Goal: Task Accomplishment & Management: Manage account settings

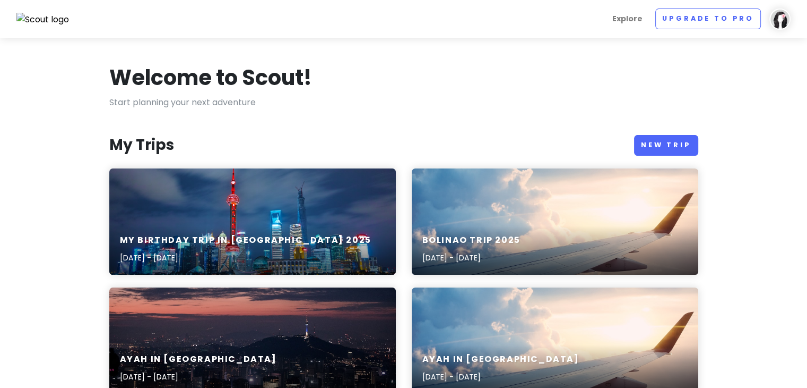
click at [231, 228] on div "My birthday trip in [GEOGRAPHIC_DATA] [DATE], 2025 - [DATE]" at bounding box center [252, 249] width 287 height 50
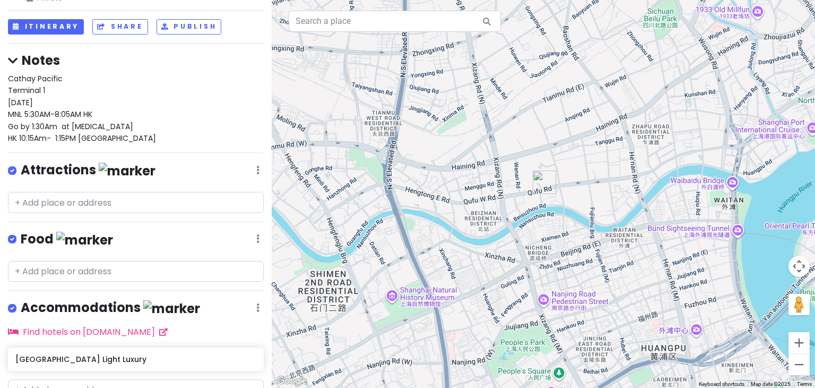
scroll to position [91, 0]
click at [123, 192] on input "text" at bounding box center [136, 202] width 256 height 21
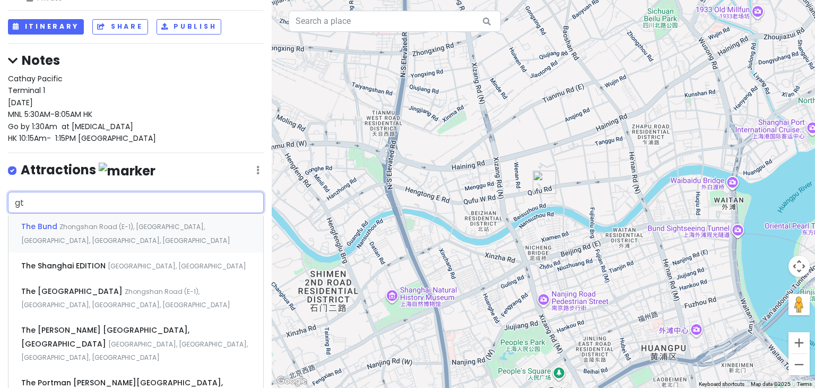
type input "g"
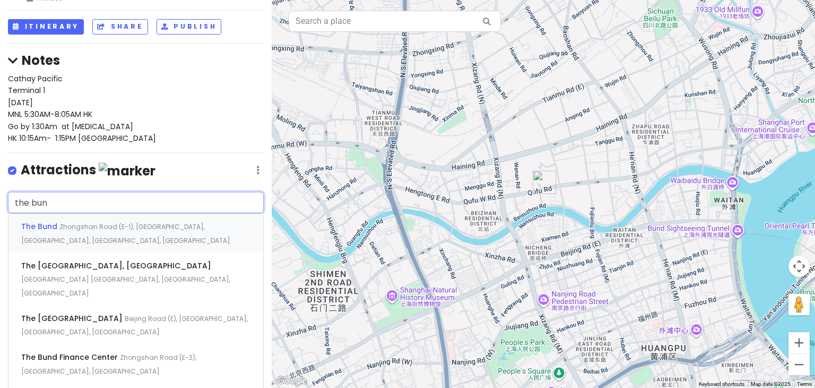
type input "the bund"
click at [120, 222] on span "Zhongshan Road (E-1), [GEOGRAPHIC_DATA], [GEOGRAPHIC_DATA], [GEOGRAPHIC_DATA], …" at bounding box center [125, 233] width 209 height 23
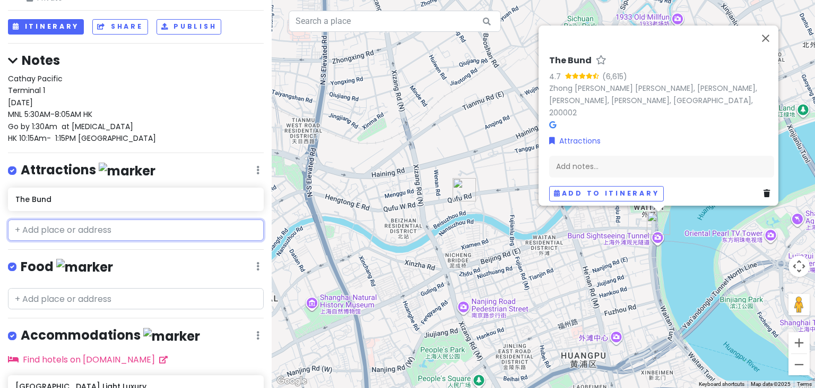
click at [106, 219] on input "text" at bounding box center [136, 229] width 256 height 21
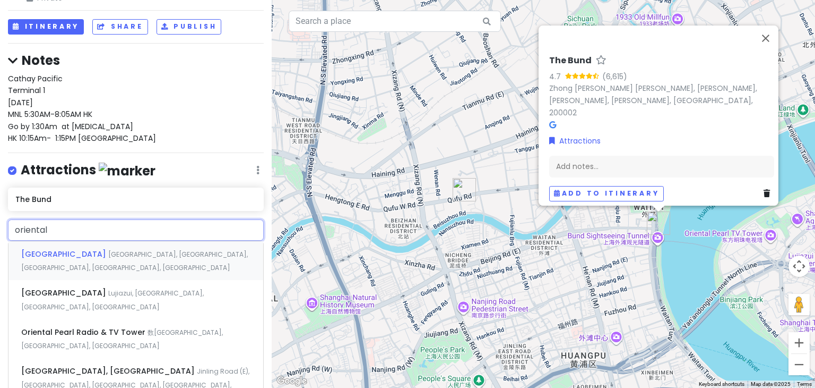
type input "oriental"
click at [109, 241] on div "Oriental [GEOGRAPHIC_DATA], [GEOGRAPHIC_DATA], [GEOGRAPHIC_DATA], [GEOGRAPHIC_D…" at bounding box center [135, 260] width 255 height 39
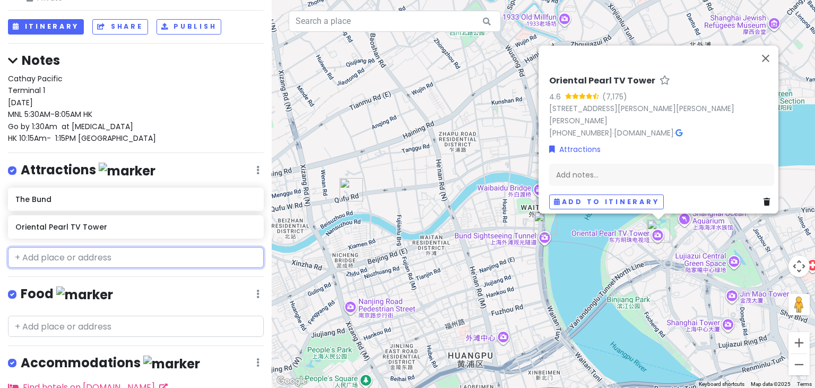
click at [88, 247] on input "text" at bounding box center [136, 257] width 256 height 21
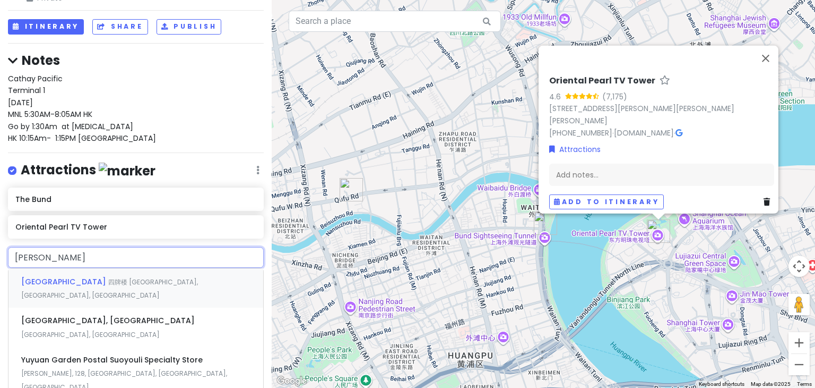
type input "[PERSON_NAME]"
click at [92, 277] on span "四牌楼 [GEOGRAPHIC_DATA], [GEOGRAPHIC_DATA], [GEOGRAPHIC_DATA]" at bounding box center [109, 288] width 177 height 23
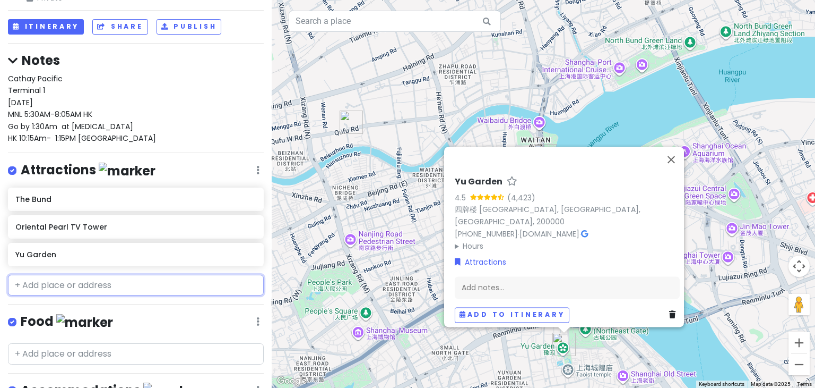
click at [79, 274] on input "text" at bounding box center [136, 284] width 256 height 21
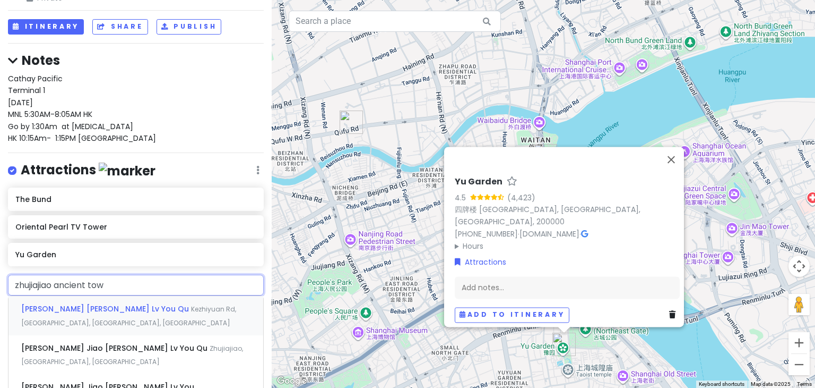
type input "[GEOGRAPHIC_DATA] ancient town"
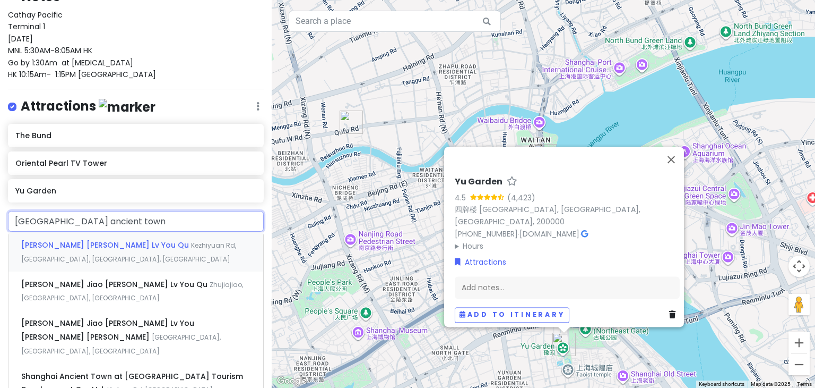
scroll to position [157, 0]
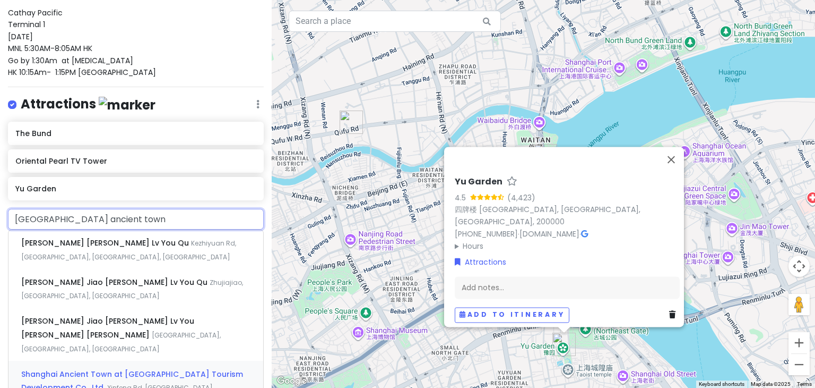
click at [79, 360] on div "Shanghai Ancient Town at [GEOGRAPHIC_DATA] Tourism Development Co., Ltd. [GEOGR…" at bounding box center [135, 386] width 255 height 53
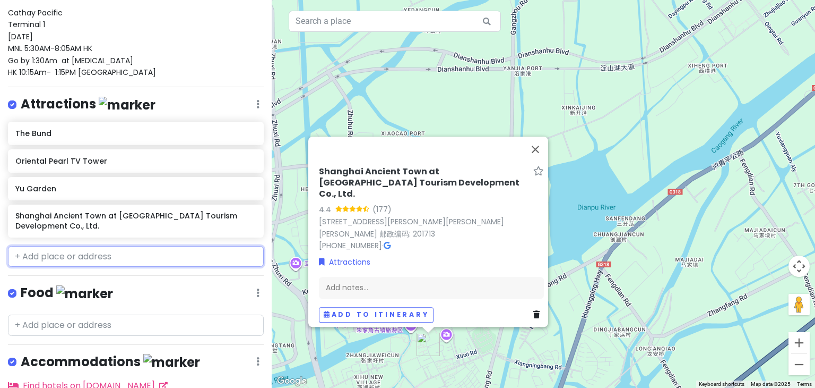
click at [63, 246] on input "text" at bounding box center [136, 256] width 256 height 21
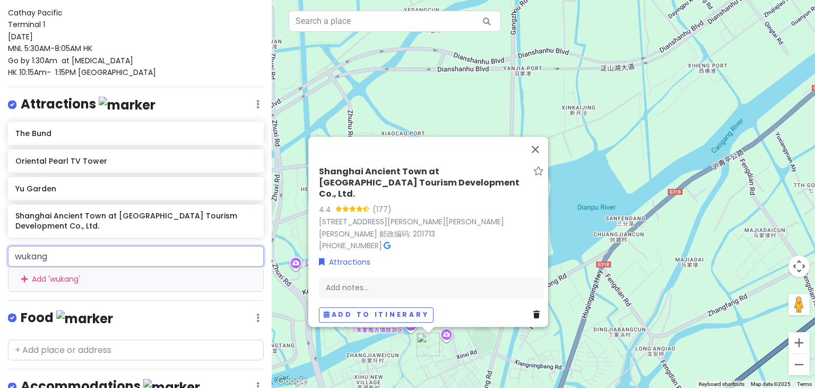
type input "wukang"
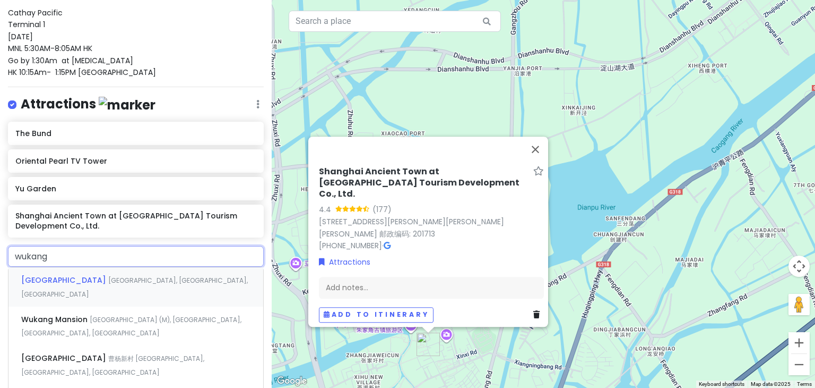
click at [71, 267] on div "[GEOGRAPHIC_DATA], [GEOGRAPHIC_DATA], [GEOGRAPHIC_DATA]" at bounding box center [135, 286] width 255 height 39
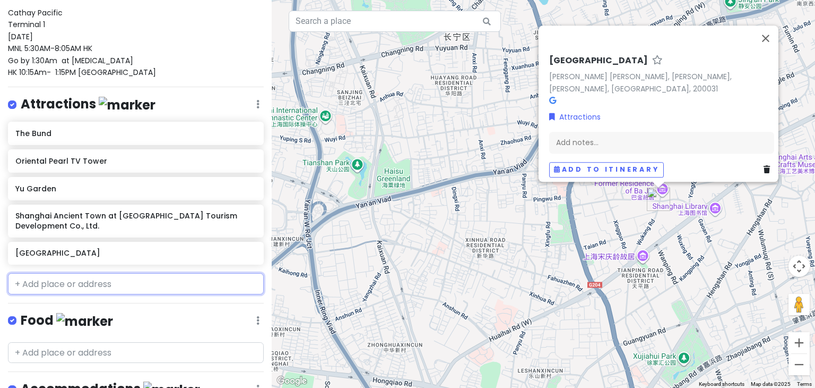
click at [53, 273] on input "text" at bounding box center [136, 283] width 256 height 21
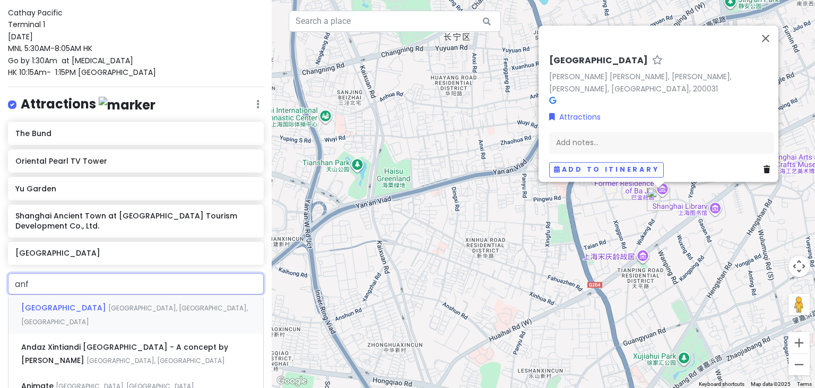
type input "anfu"
click at [55, 302] on span "[GEOGRAPHIC_DATA]" at bounding box center [64, 307] width 87 height 11
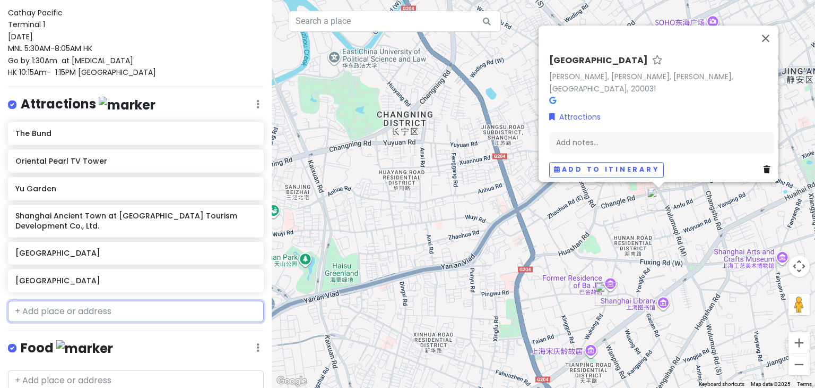
click at [53, 300] on input "text" at bounding box center [136, 310] width 256 height 21
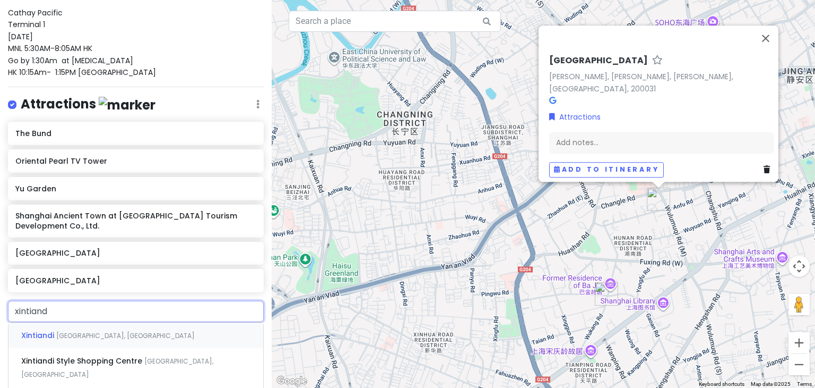
type input "xintiandi"
click at [93, 331] on span "[GEOGRAPHIC_DATA], [GEOGRAPHIC_DATA]" at bounding box center [125, 335] width 139 height 9
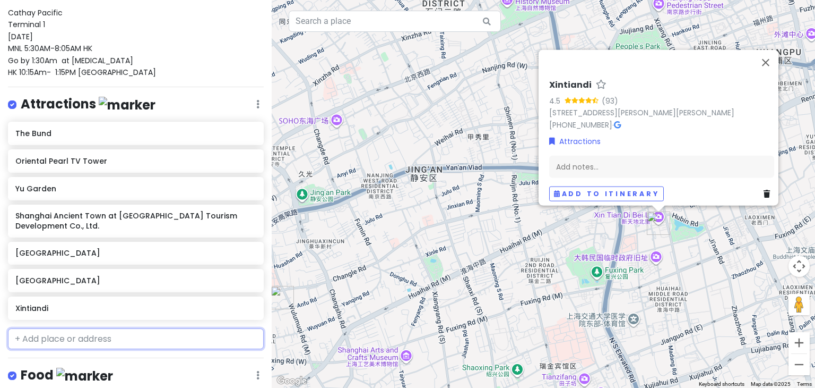
click at [92, 328] on input "text" at bounding box center [136, 338] width 256 height 21
click at [92, 328] on input "s" at bounding box center [136, 338] width 256 height 21
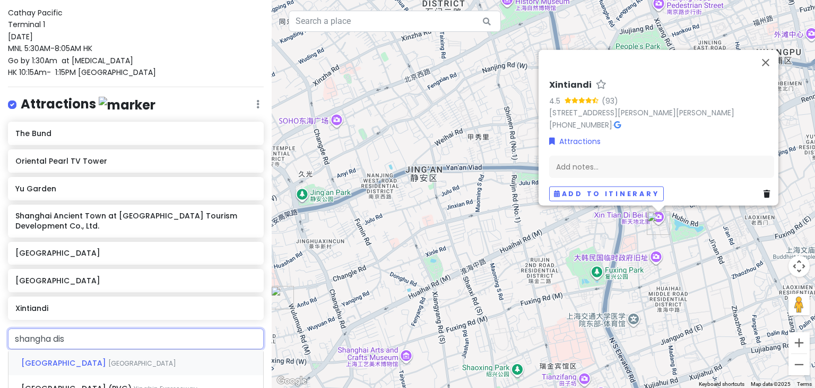
type input "shangha disy"
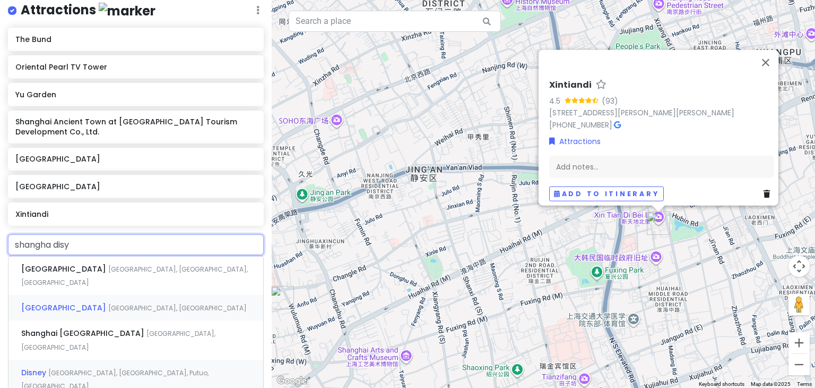
scroll to position [253, 0]
click at [121, 265] on span "[GEOGRAPHIC_DATA], [GEOGRAPHIC_DATA]" at bounding box center [134, 274] width 227 height 23
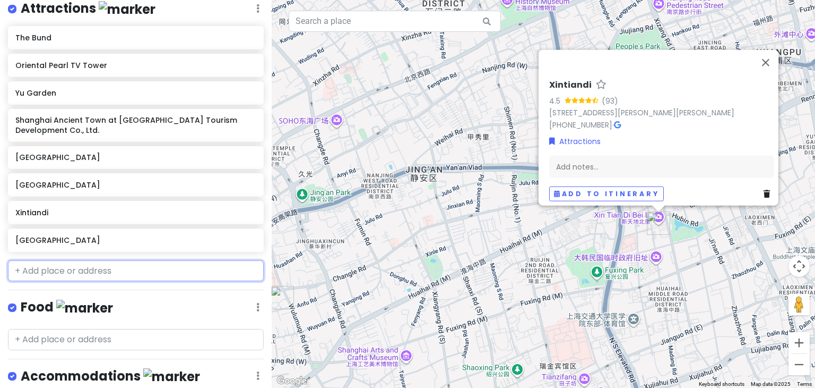
scroll to position [280, 0]
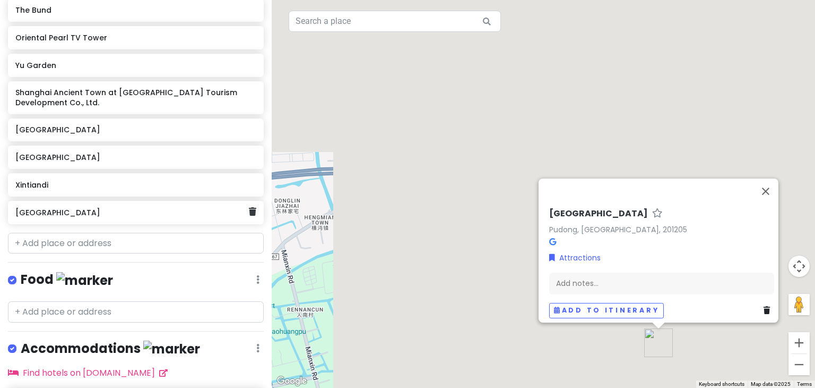
click at [130, 208] on h6 "[GEOGRAPHIC_DATA]" at bounding box center [131, 213] width 233 height 10
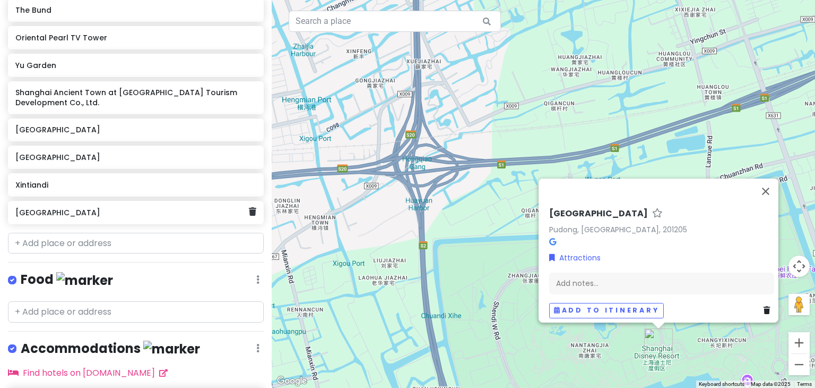
click at [154, 208] on h6 "[GEOGRAPHIC_DATA]" at bounding box center [131, 213] width 233 height 10
click at [240, 205] on div "[GEOGRAPHIC_DATA]" at bounding box center [131, 212] width 233 height 15
click at [243, 201] on div "[GEOGRAPHIC_DATA]" at bounding box center [136, 212] width 256 height 23
click at [249, 201] on div "[GEOGRAPHIC_DATA]" at bounding box center [136, 212] width 256 height 23
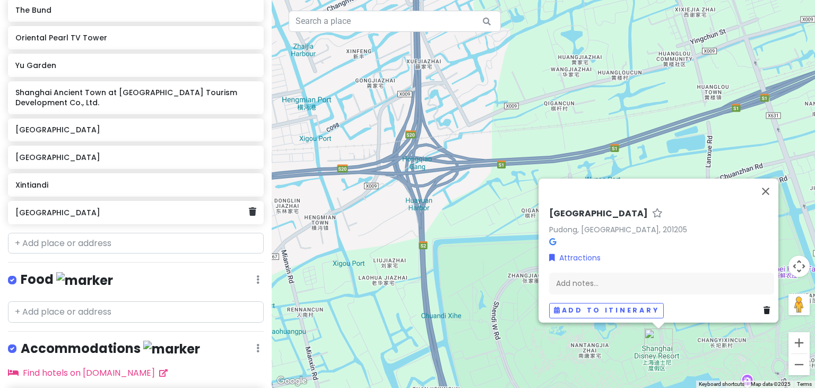
click at [246, 201] on div "[GEOGRAPHIC_DATA]" at bounding box center [136, 212] width 256 height 23
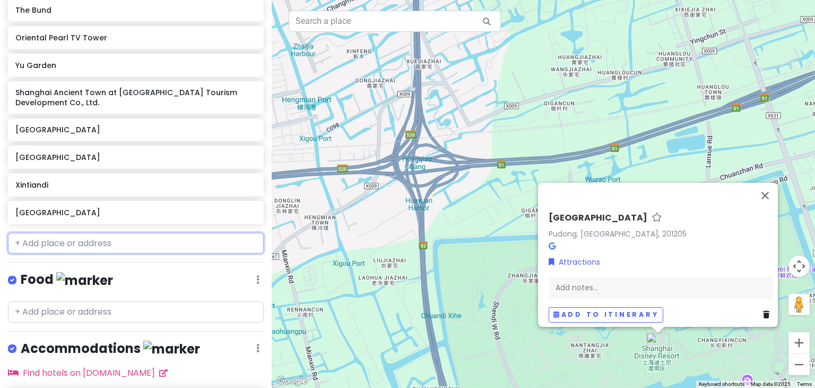
click at [78, 233] on input "text" at bounding box center [136, 243] width 256 height 21
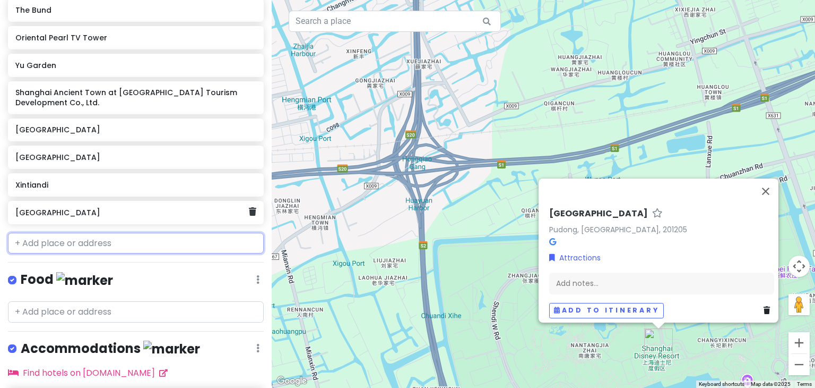
click at [130, 208] on h6 "[GEOGRAPHIC_DATA]" at bounding box center [131, 213] width 233 height 10
click at [205, 208] on h6 "[GEOGRAPHIC_DATA]" at bounding box center [131, 213] width 233 height 10
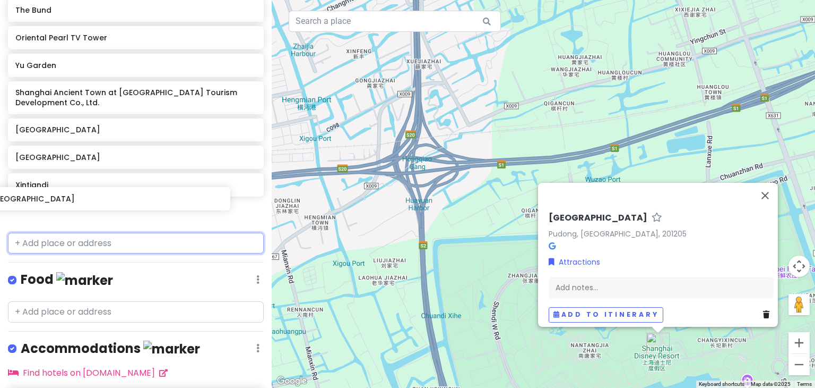
drag, startPoint x: 205, startPoint y: 188, endPoint x: 180, endPoint y: 196, distance: 25.7
click at [180, 196] on div "The Bund Oriental [GEOGRAPHIC_DATA] [GEOGRAPHIC_DATA] Shanghai Ancient Town at …" at bounding box center [136, 112] width 272 height 229
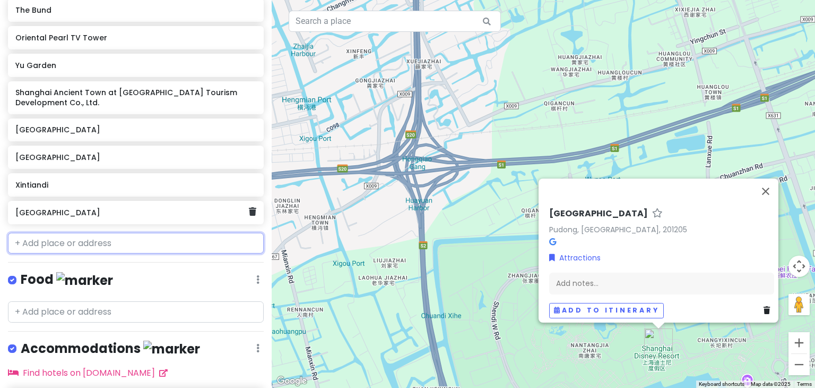
click at [180, 205] on div "[GEOGRAPHIC_DATA]" at bounding box center [131, 212] width 233 height 15
click at [249, 207] on icon at bounding box center [252, 211] width 7 height 8
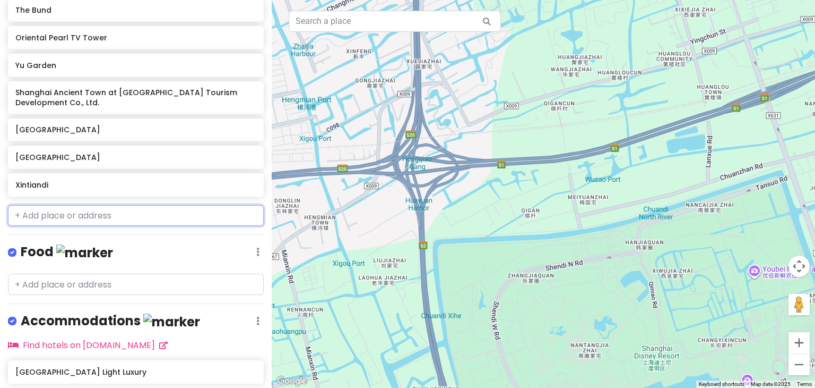
scroll to position [253, 0]
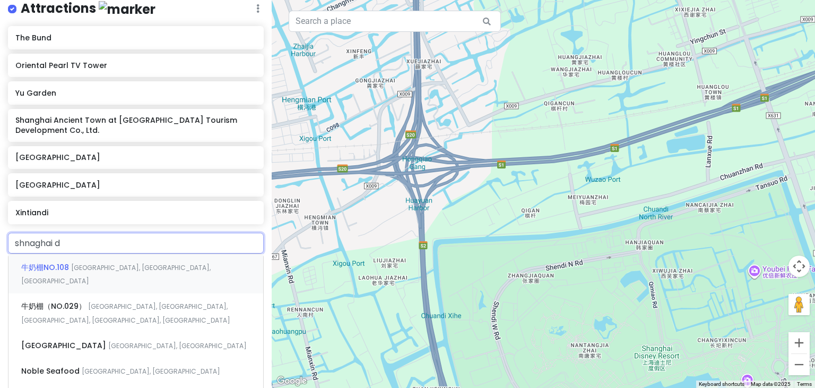
type input "shnaghai di"
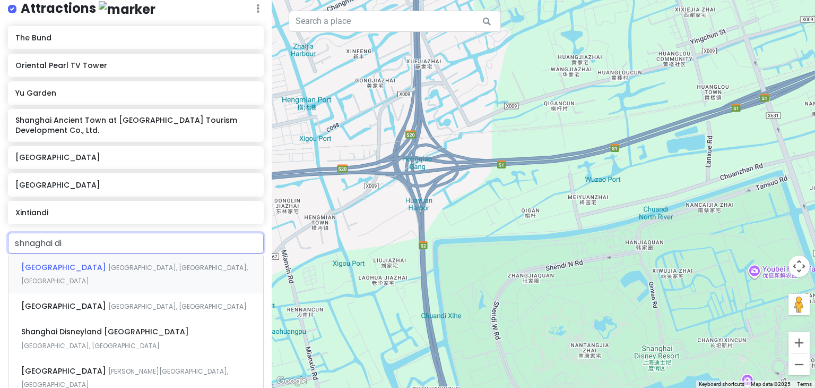
click at [189, 263] on span "[GEOGRAPHIC_DATA], [GEOGRAPHIC_DATA], [GEOGRAPHIC_DATA]" at bounding box center [134, 274] width 227 height 23
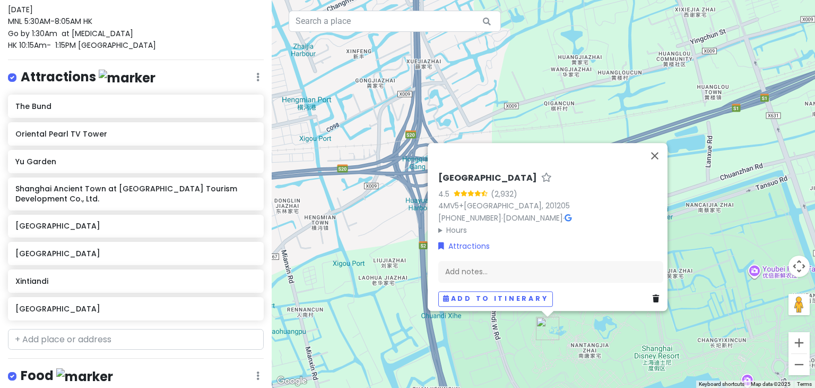
scroll to position [185, 0]
click at [662, 145] on button "Close" at bounding box center [654, 155] width 25 height 25
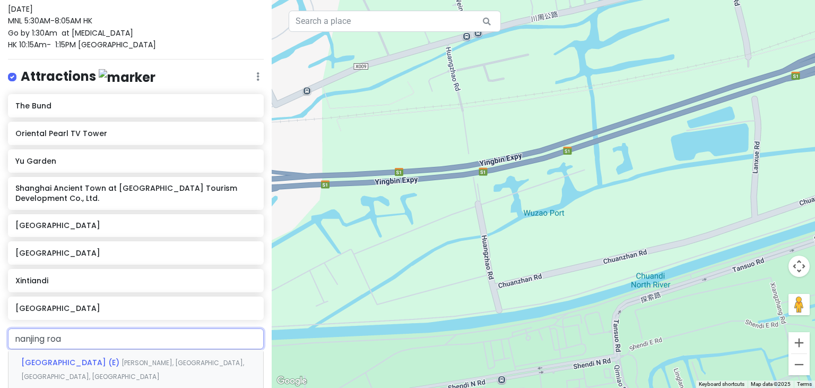
type input "nanjing roas"
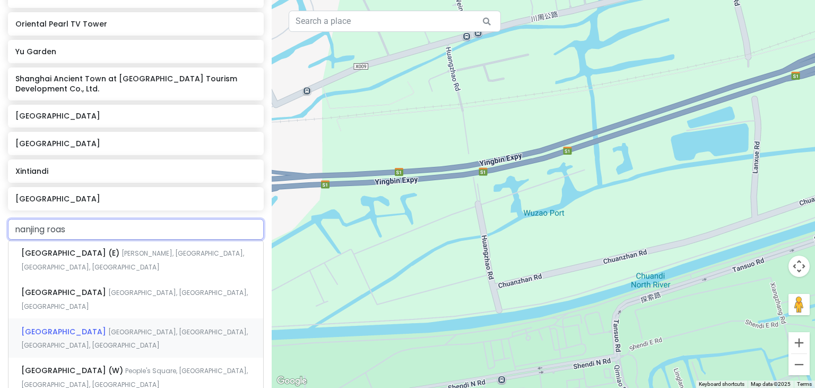
scroll to position [295, 0]
click at [151, 317] on div "[GEOGRAPHIC_DATA], [GEOGRAPHIC_DATA]" at bounding box center [135, 336] width 255 height 39
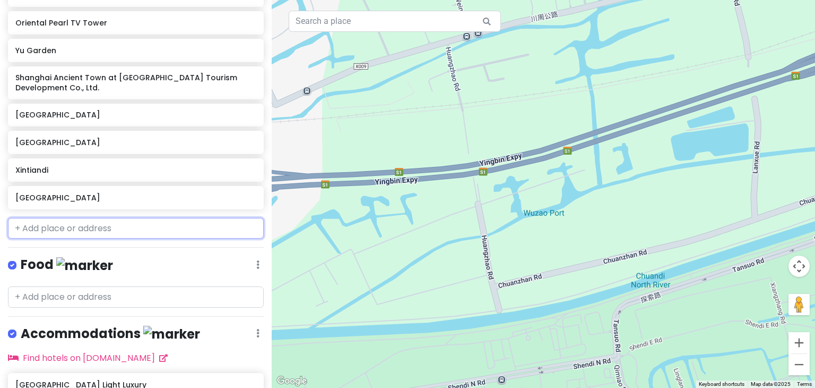
scroll to position [323, 0]
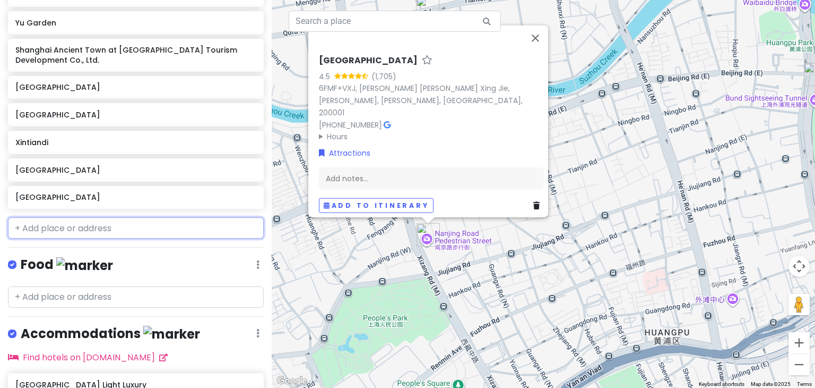
click at [131, 217] on input "text" at bounding box center [136, 227] width 256 height 21
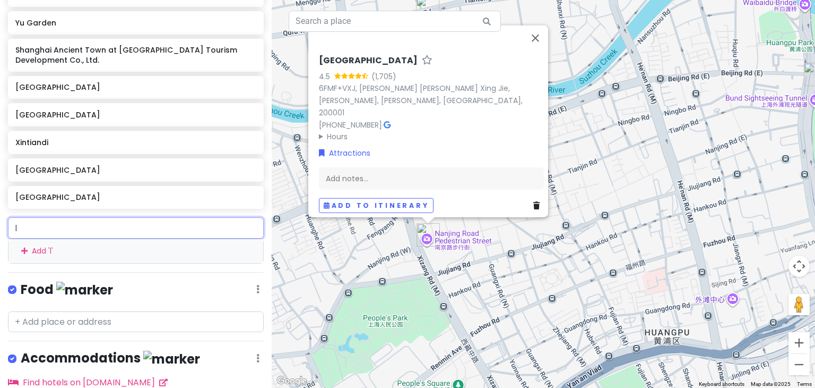
type input "lu"
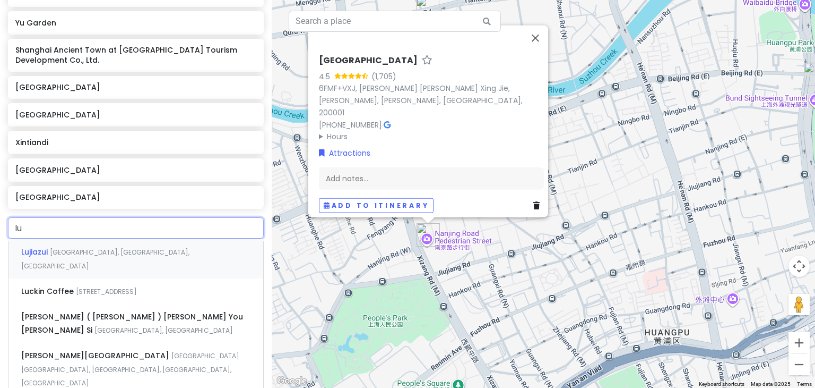
click at [125, 247] on span "[GEOGRAPHIC_DATA], [GEOGRAPHIC_DATA], [GEOGRAPHIC_DATA]" at bounding box center [105, 258] width 168 height 23
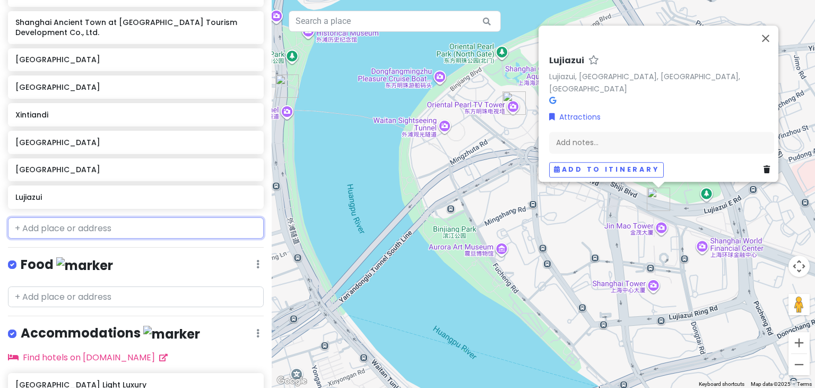
click at [116, 217] on input "text" at bounding box center [136, 227] width 256 height 21
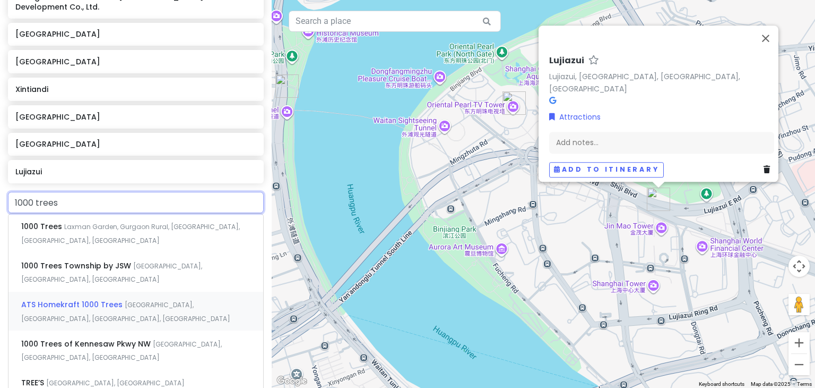
scroll to position [376, 0]
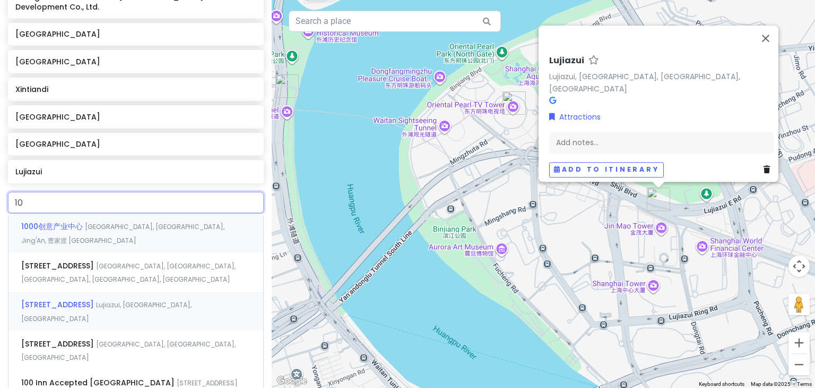
type input "1"
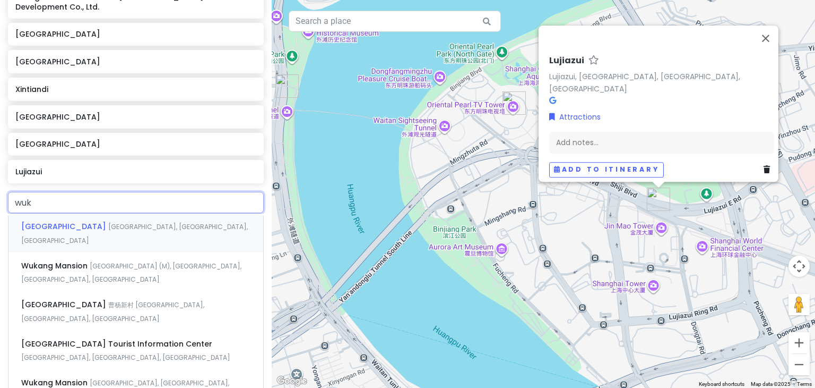
type input "wuka"
click at [75, 252] on div "[GEOGRAPHIC_DATA] (M), [GEOGRAPHIC_DATA], [GEOGRAPHIC_DATA], [GEOGRAPHIC_DATA]" at bounding box center [135, 271] width 255 height 39
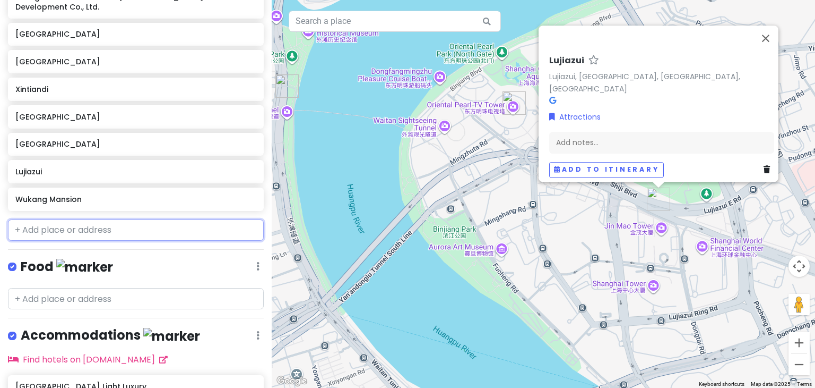
scroll to position [403, 0]
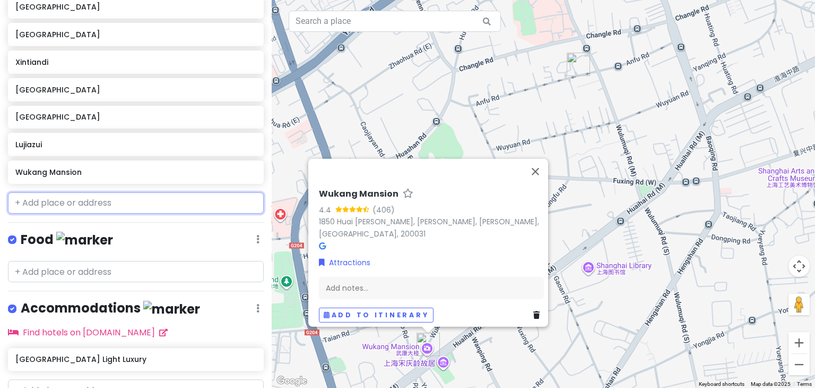
click at [57, 192] on input "text" at bounding box center [136, 202] width 256 height 21
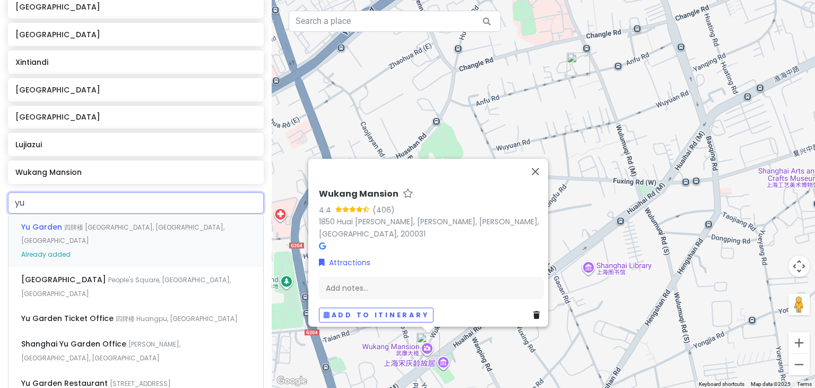
type input "y"
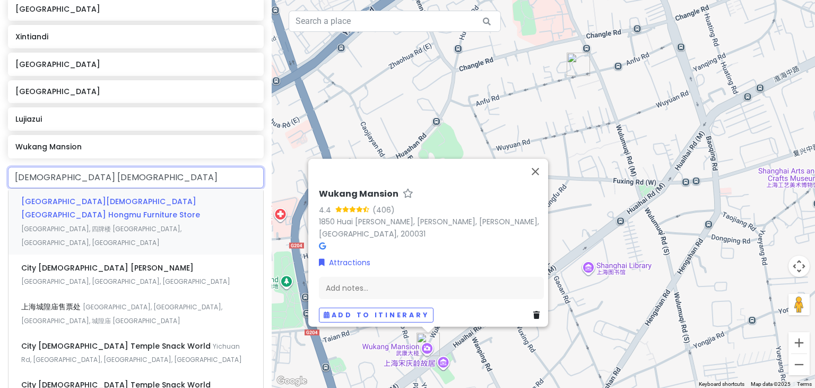
scroll to position [429, 0]
type input "v"
